Goal: Navigation & Orientation: Go to known website

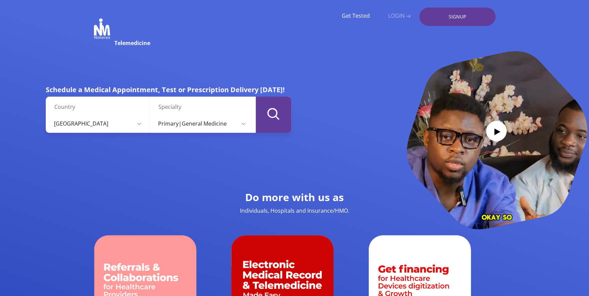
click at [401, 15] on link "LOGIN" at bounding box center [399, 16] width 23 height 6
click at [272, 112] on icon "submit" at bounding box center [274, 114] width 12 height 12
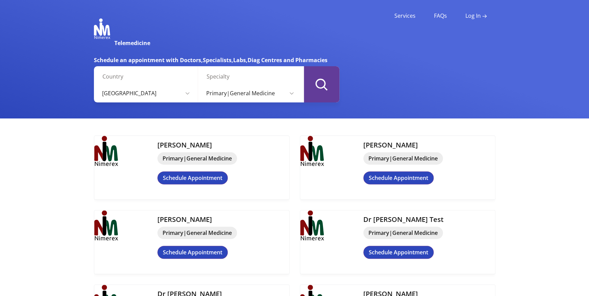
click at [99, 31] on img at bounding box center [102, 28] width 16 height 20
